Goal: Task Accomplishment & Management: Use online tool/utility

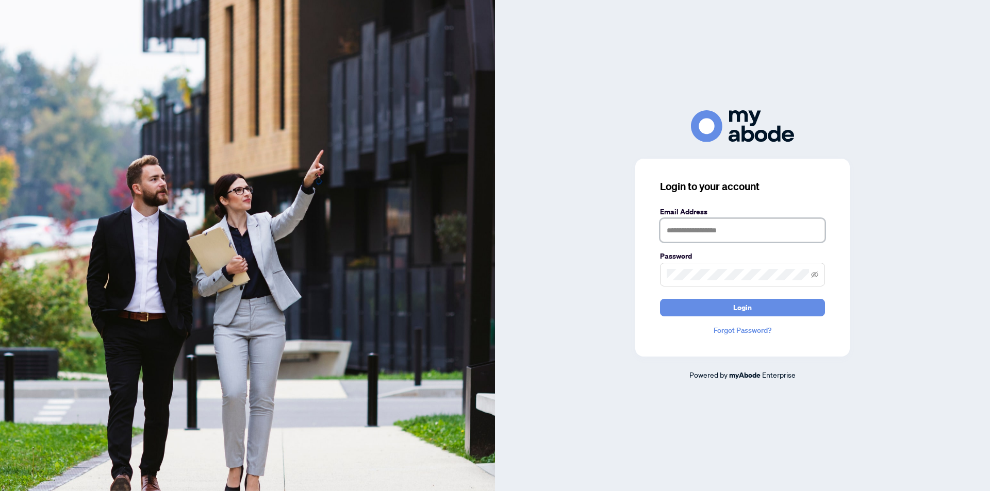
click at [784, 235] on input "text" at bounding box center [742, 231] width 165 height 24
type input "**********"
click at [814, 278] on icon "eye-invisible" at bounding box center [814, 274] width 7 height 7
click at [738, 309] on span "Login" at bounding box center [742, 307] width 19 height 16
click at [809, 272] on span at bounding box center [742, 275] width 165 height 24
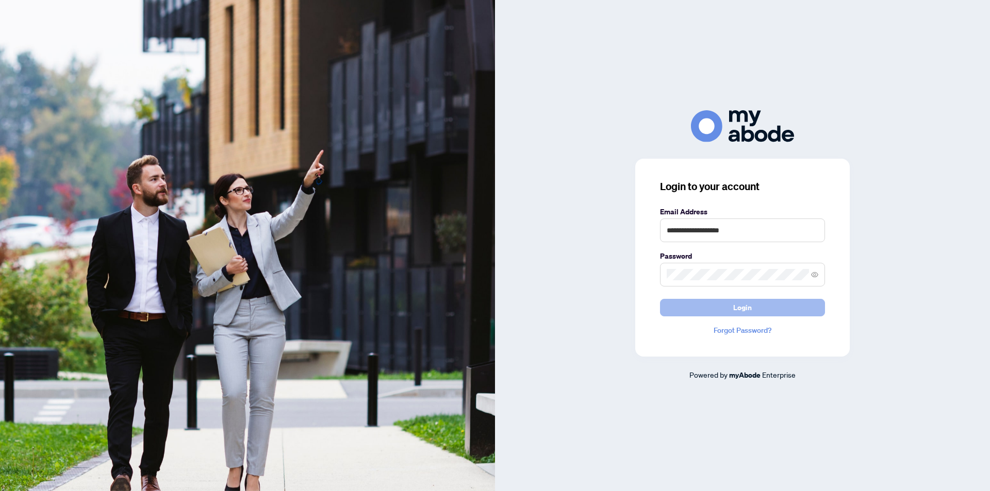
click at [726, 303] on button "Login" at bounding box center [742, 308] width 165 height 18
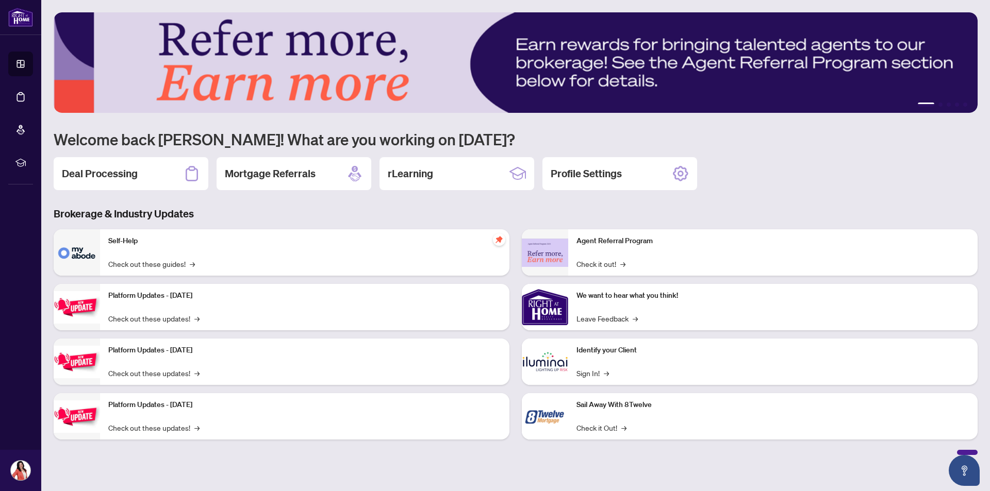
click at [188, 176] on icon at bounding box center [192, 173] width 16 height 16
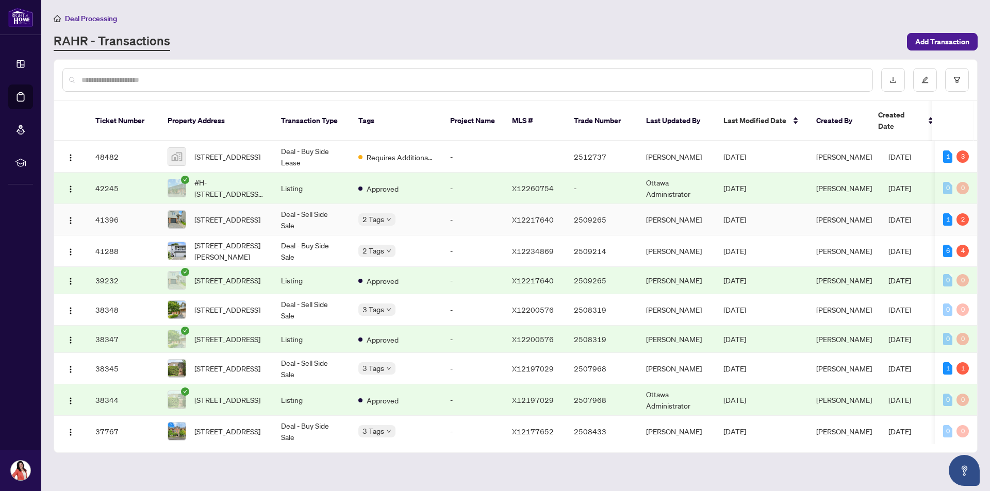
click at [332, 211] on td "Deal - Sell Side Sale" at bounding box center [311, 219] width 77 height 31
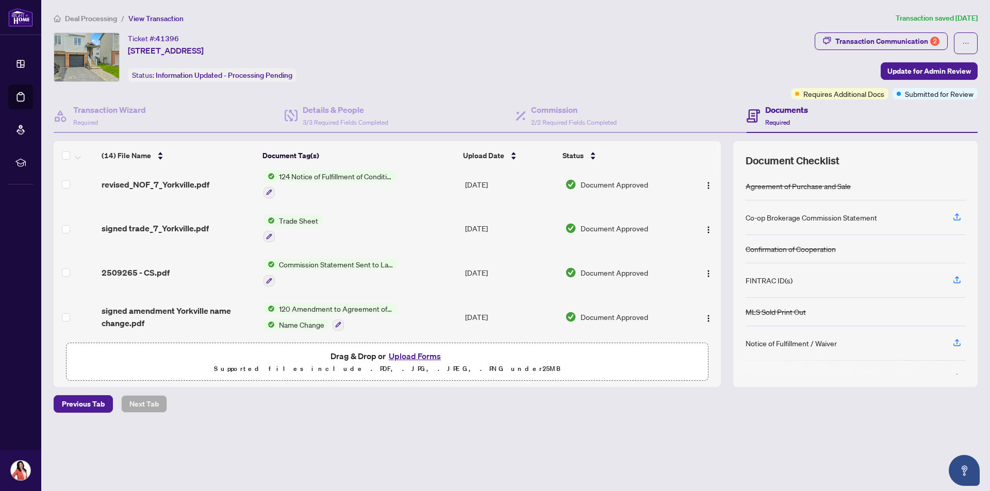
scroll to position [155, 0]
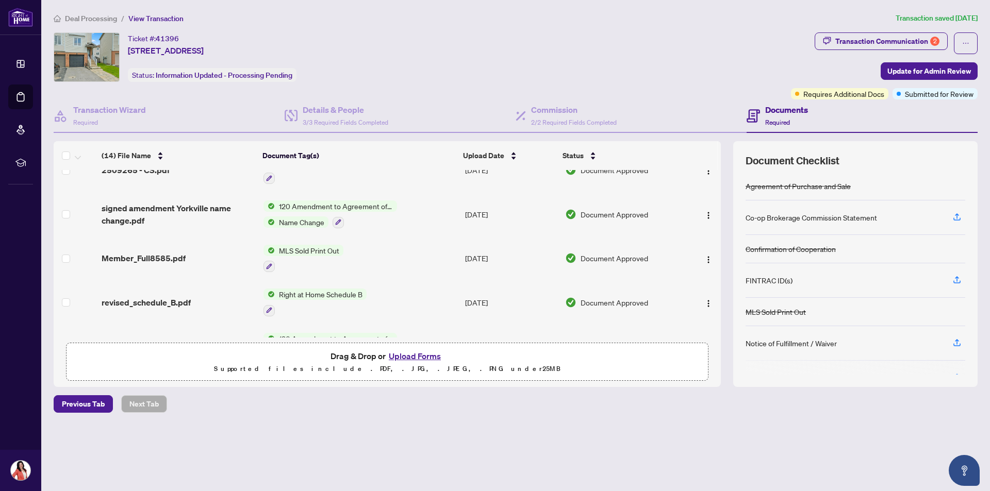
click at [284, 248] on span "MLS Sold Print Out" at bounding box center [309, 250] width 69 height 11
click at [163, 257] on span "Member_Full8585.pdf" at bounding box center [144, 258] width 84 height 12
